Goal: Task Accomplishment & Management: Manage account settings

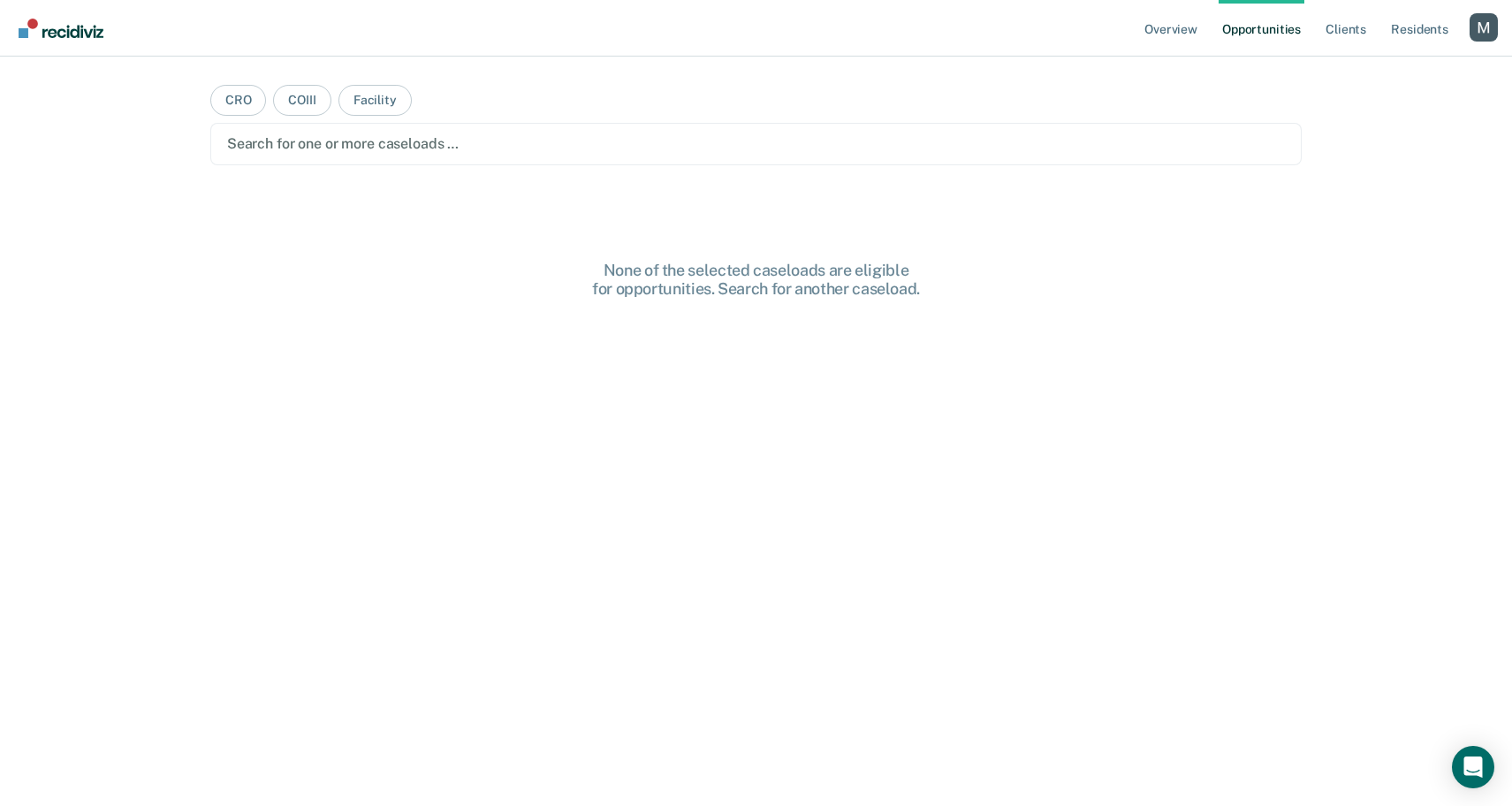
click at [508, 149] on div at bounding box center [756, 143] width 1058 height 20
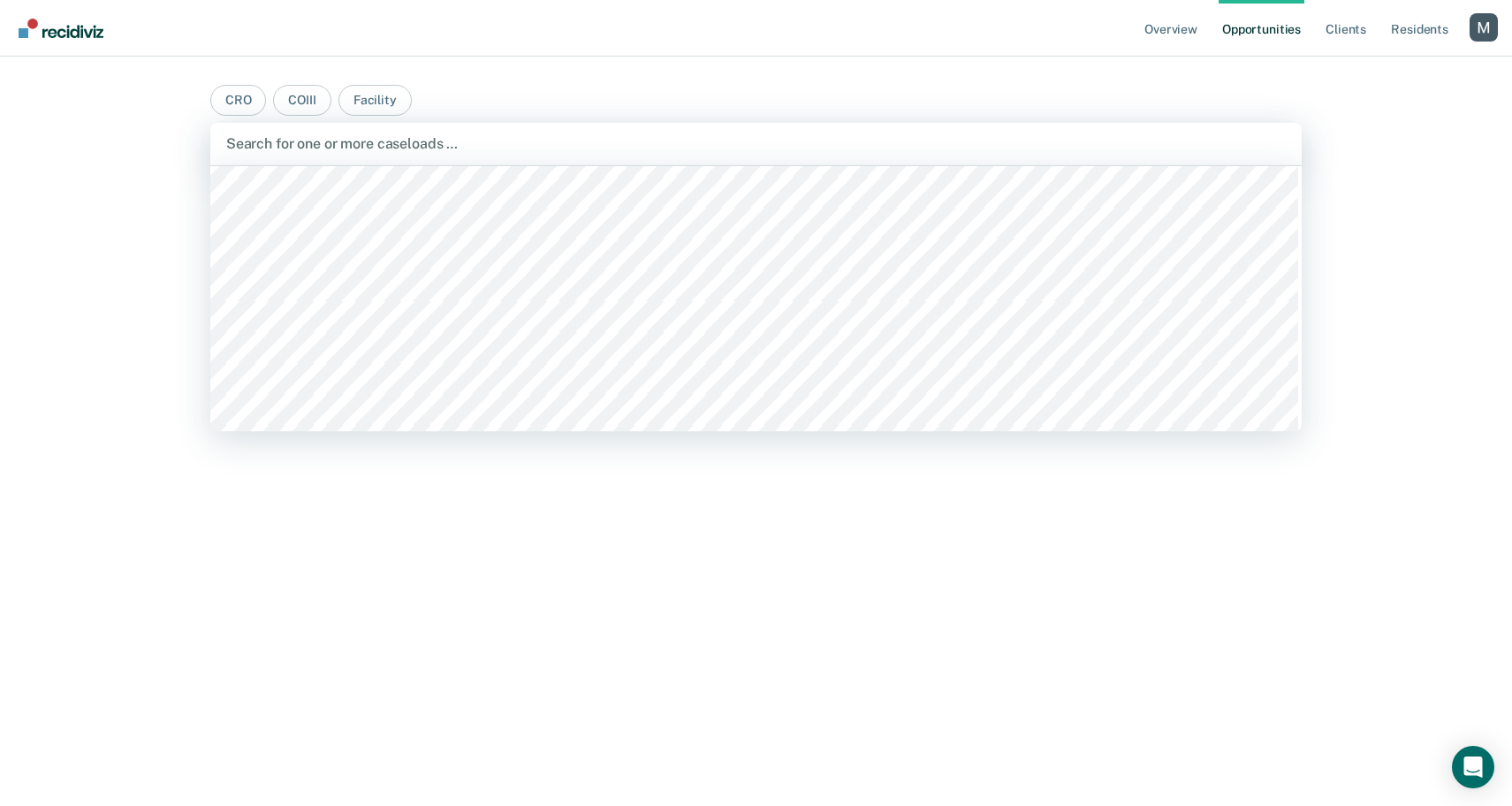
scroll to position [6077, 0]
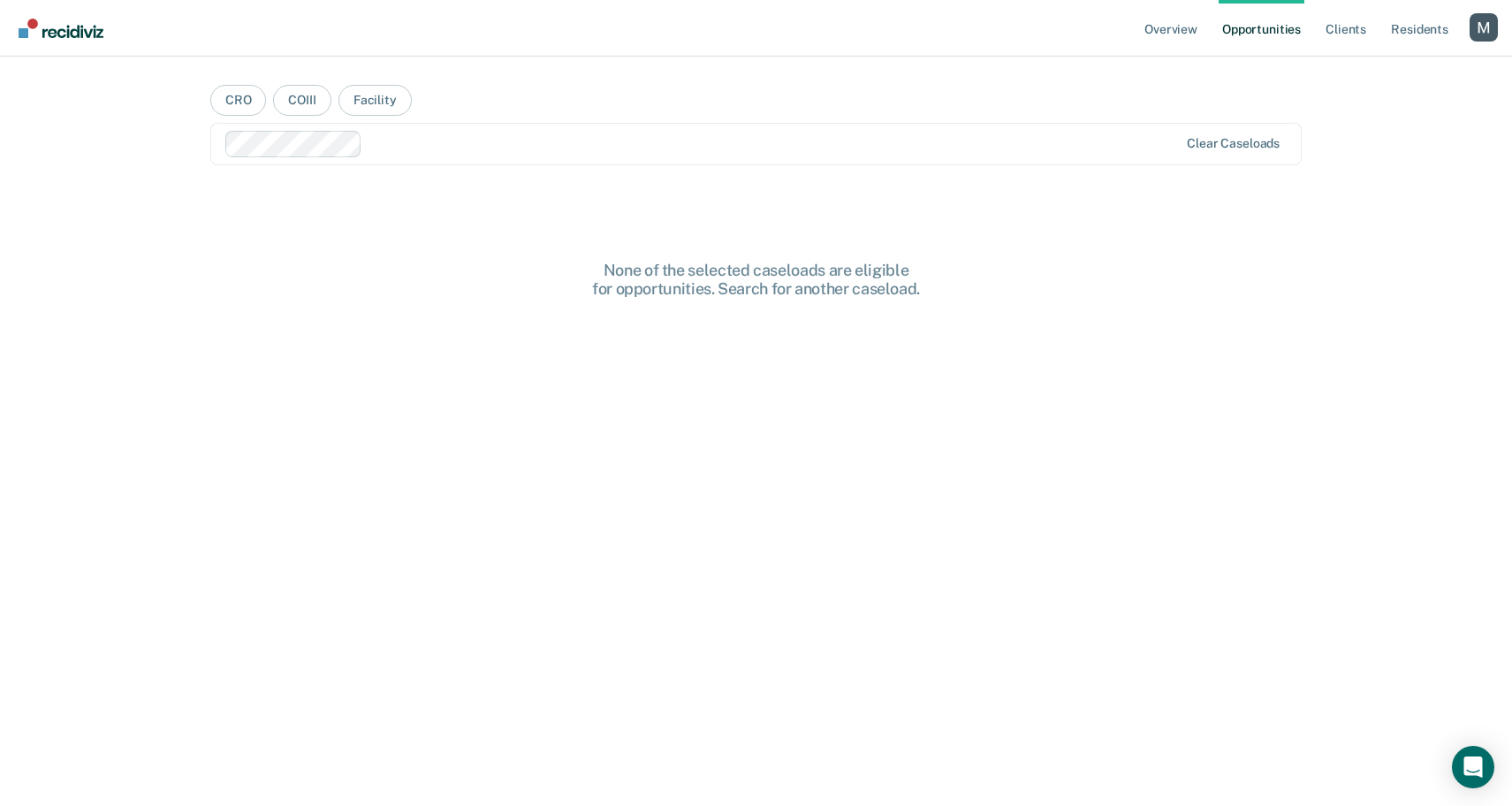
click at [464, 145] on div at bounding box center [774, 143] width 809 height 20
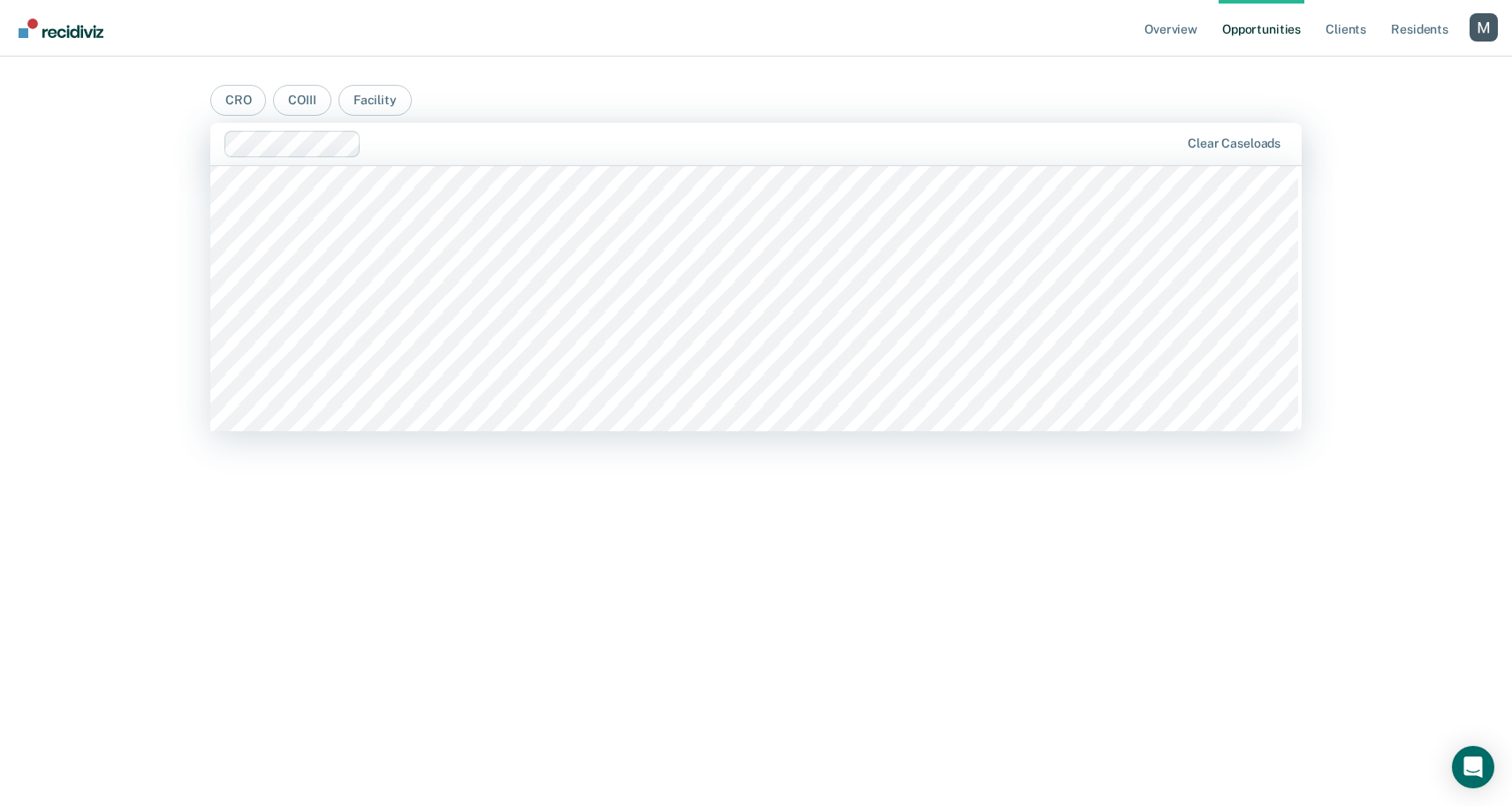
scroll to position [3726, 0]
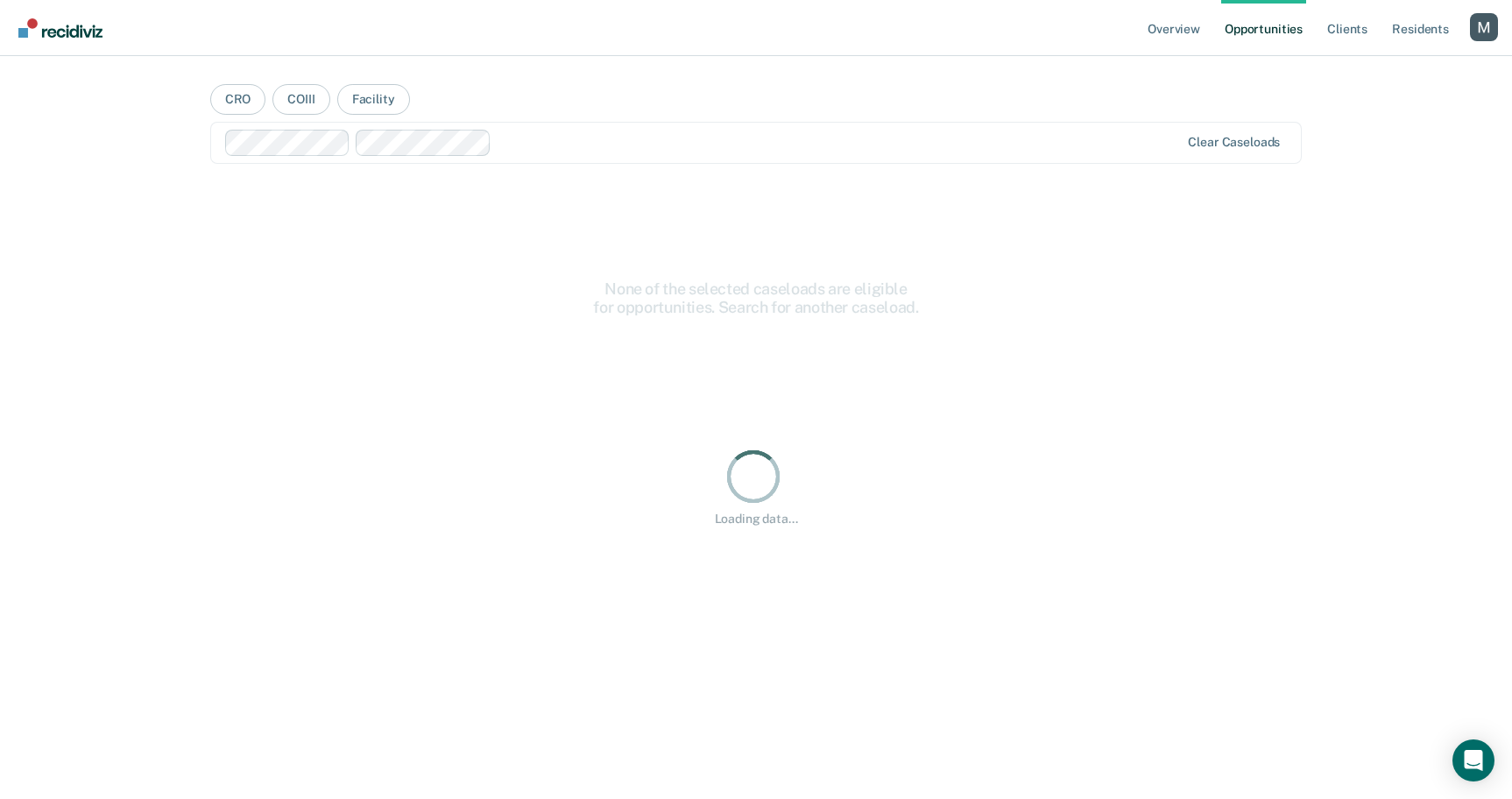
click at [467, 275] on div "Loading data..." at bounding box center [756, 486] width 1092 height 603
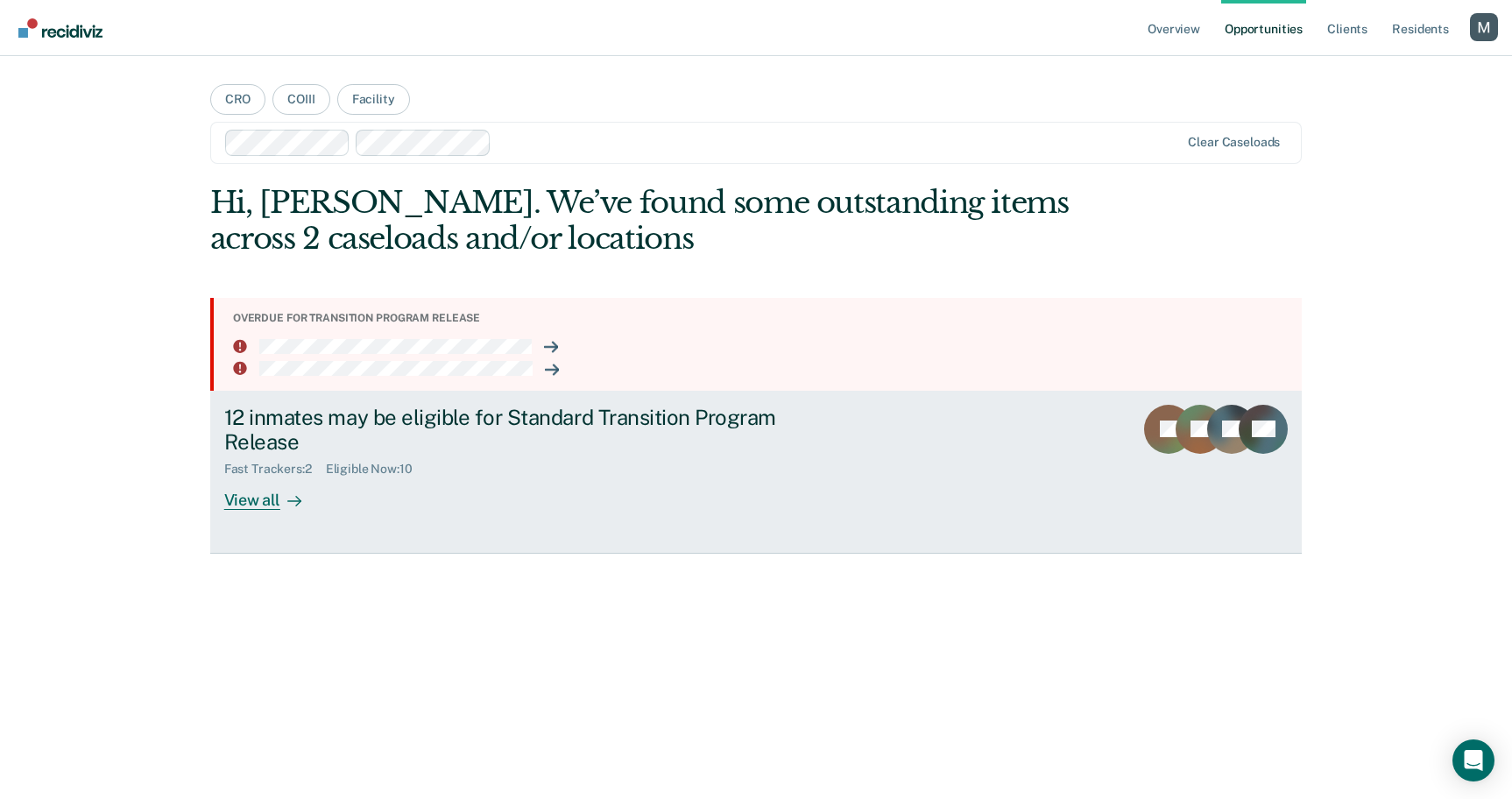
click at [447, 411] on div "12 inmates may be eligible for Standard Transition Program Release" at bounding box center [532, 430] width 615 height 51
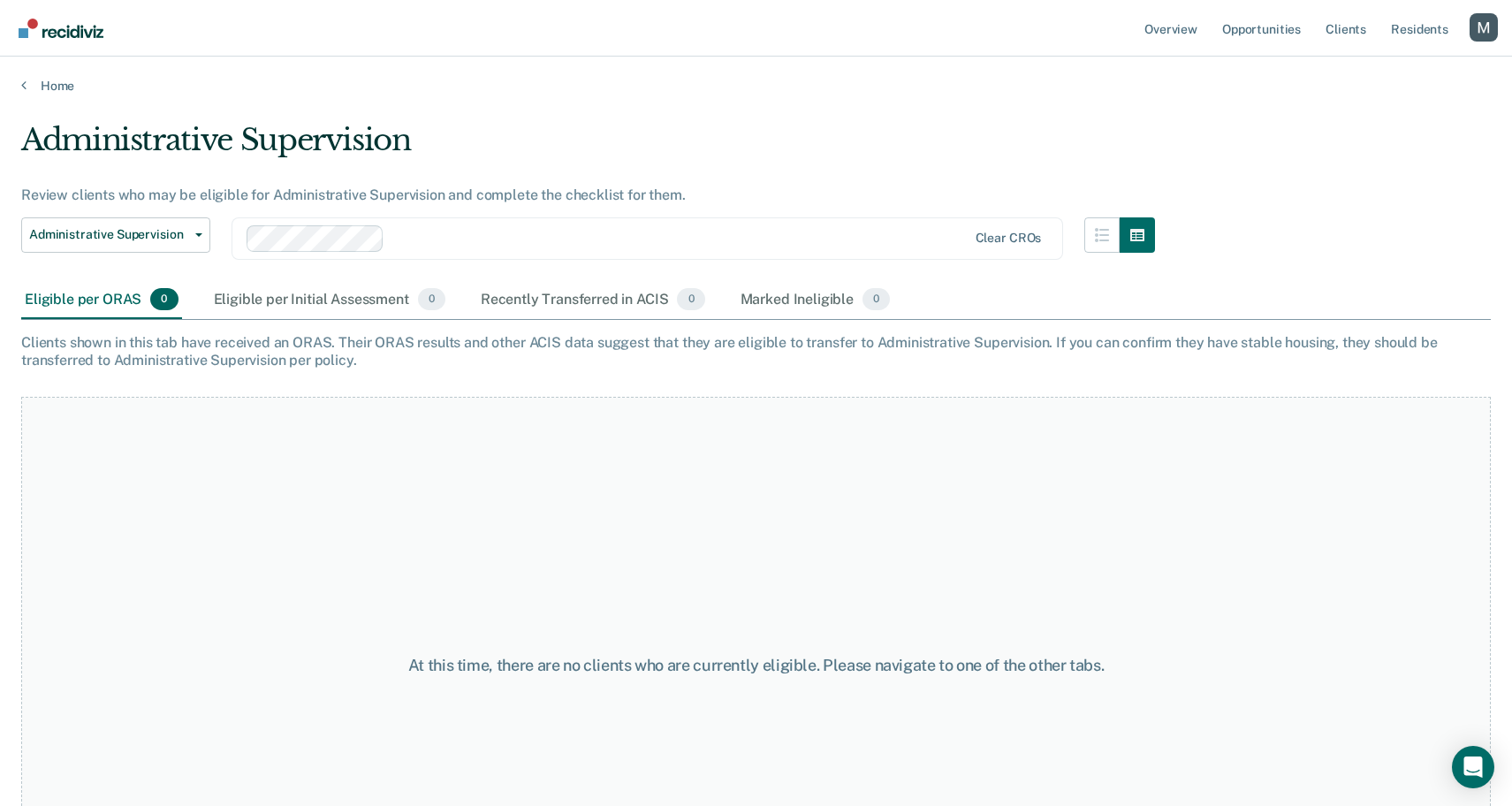
click at [450, 238] on div at bounding box center [679, 238] width 576 height 20
click at [537, 193] on div "Review clients who may be eligible for Administrative Supervision and complete …" at bounding box center [588, 194] width 1134 height 17
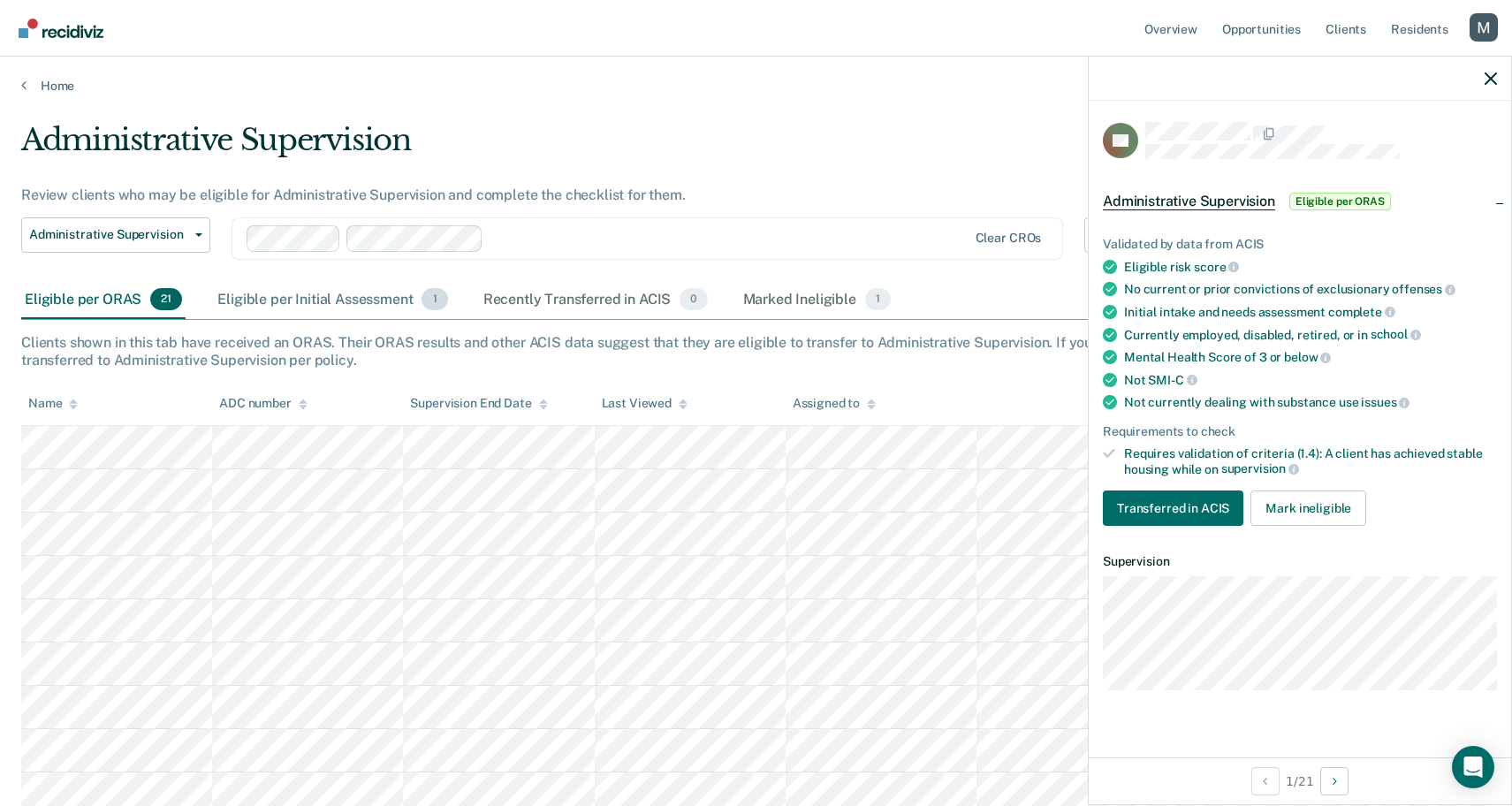
click at [378, 302] on div "Eligible per Initial Assessment 1" at bounding box center [332, 301] width 237 height 39
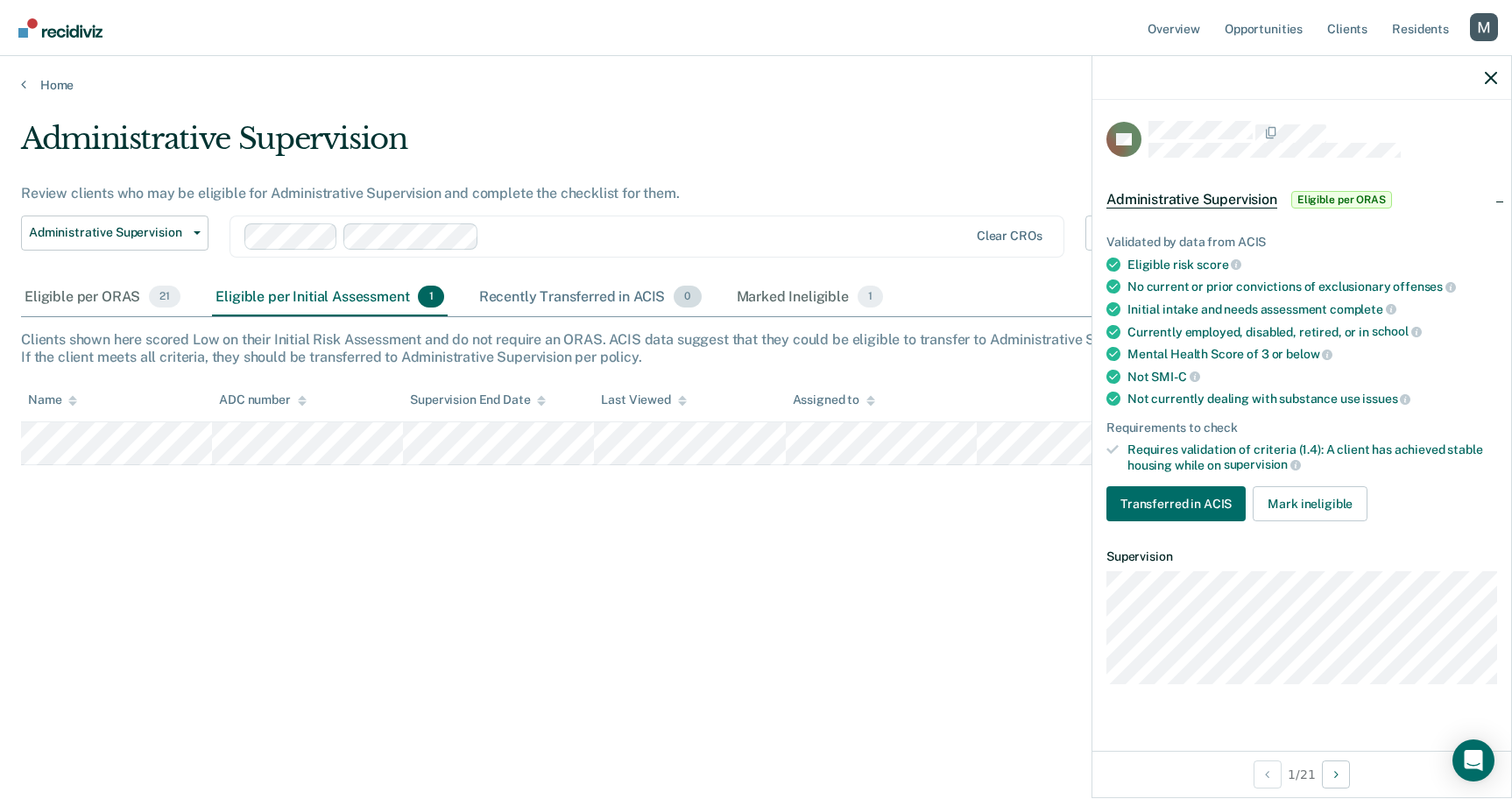
click at [614, 308] on div "Recently Transferred in ACIS 0" at bounding box center [590, 298] width 229 height 39
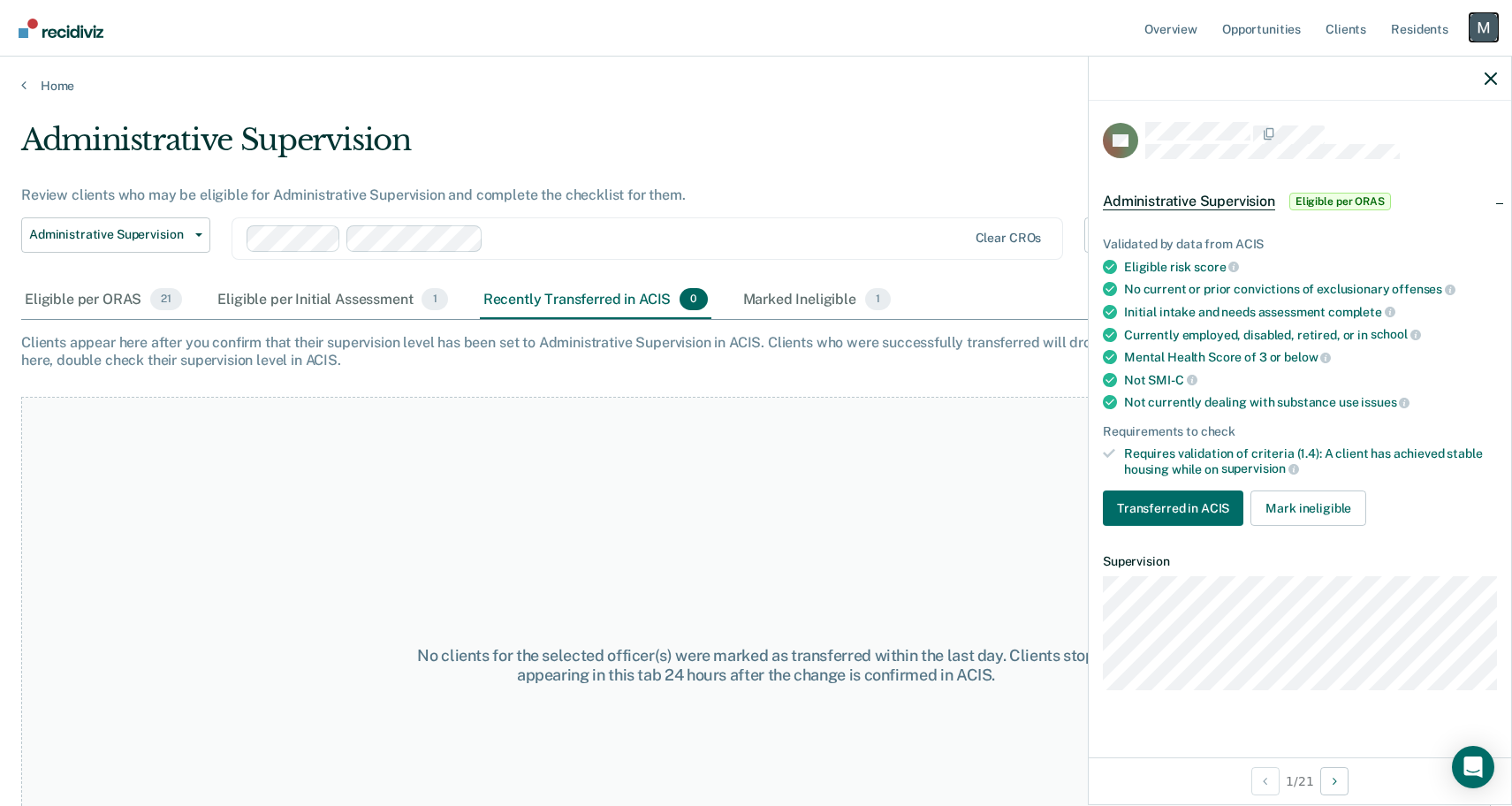
click at [1492, 34] on div "Profile dropdown button" at bounding box center [1484, 27] width 28 height 28
click at [1369, 121] on link "Log Out" at bounding box center [1413, 115] width 142 height 15
